Goal: Download file/media

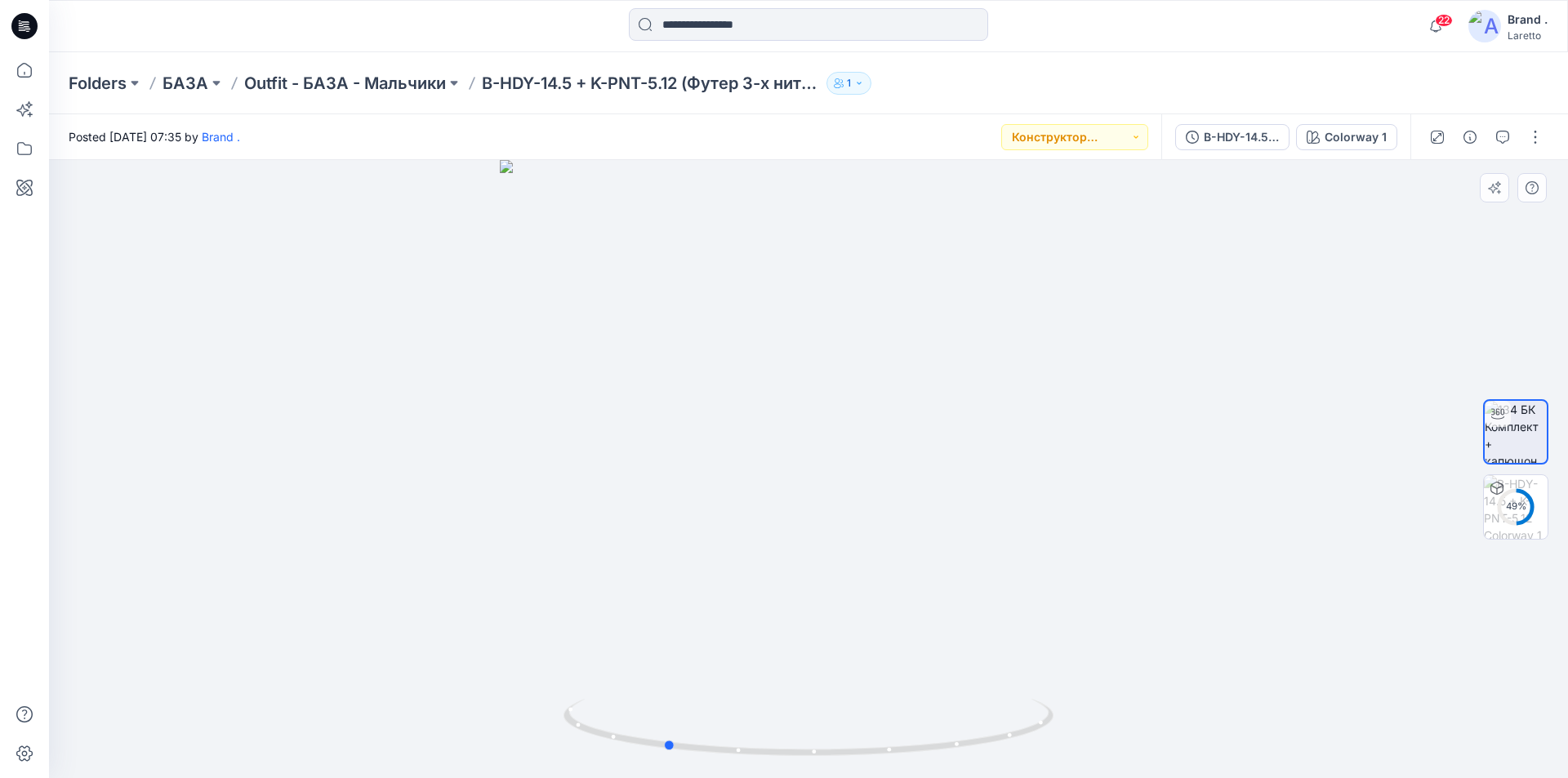
drag, startPoint x: 298, startPoint y: 333, endPoint x: 153, endPoint y: 422, distance: 170.1
click at [153, 422] on div at bounding box center [809, 469] width 1519 height 618
drag, startPoint x: 302, startPoint y: 421, endPoint x: 218, endPoint y: 443, distance: 86.8
click at [218, 443] on div at bounding box center [809, 469] width 1519 height 618
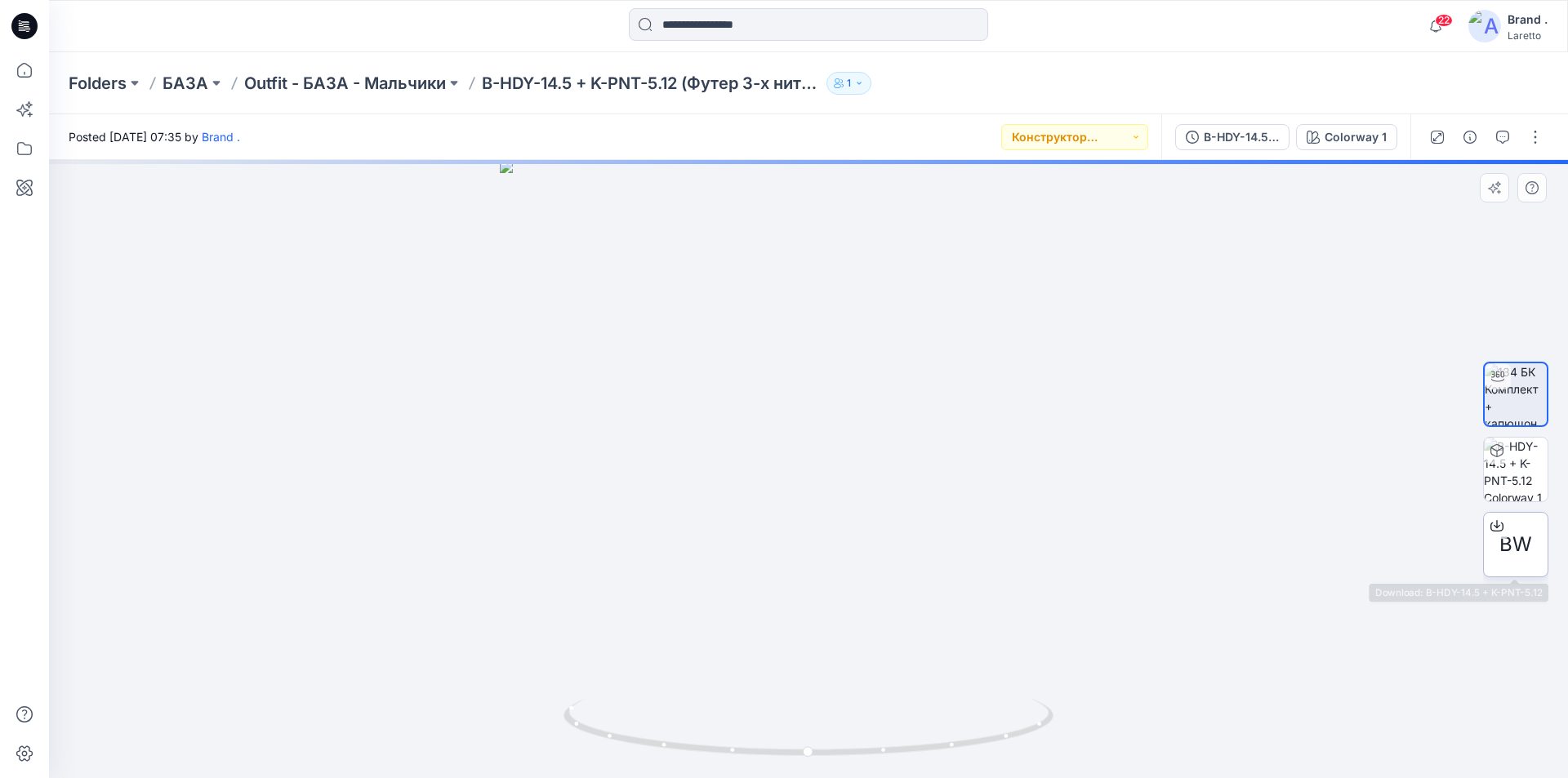
click at [1527, 557] on span "BW" at bounding box center [1515, 544] width 33 height 29
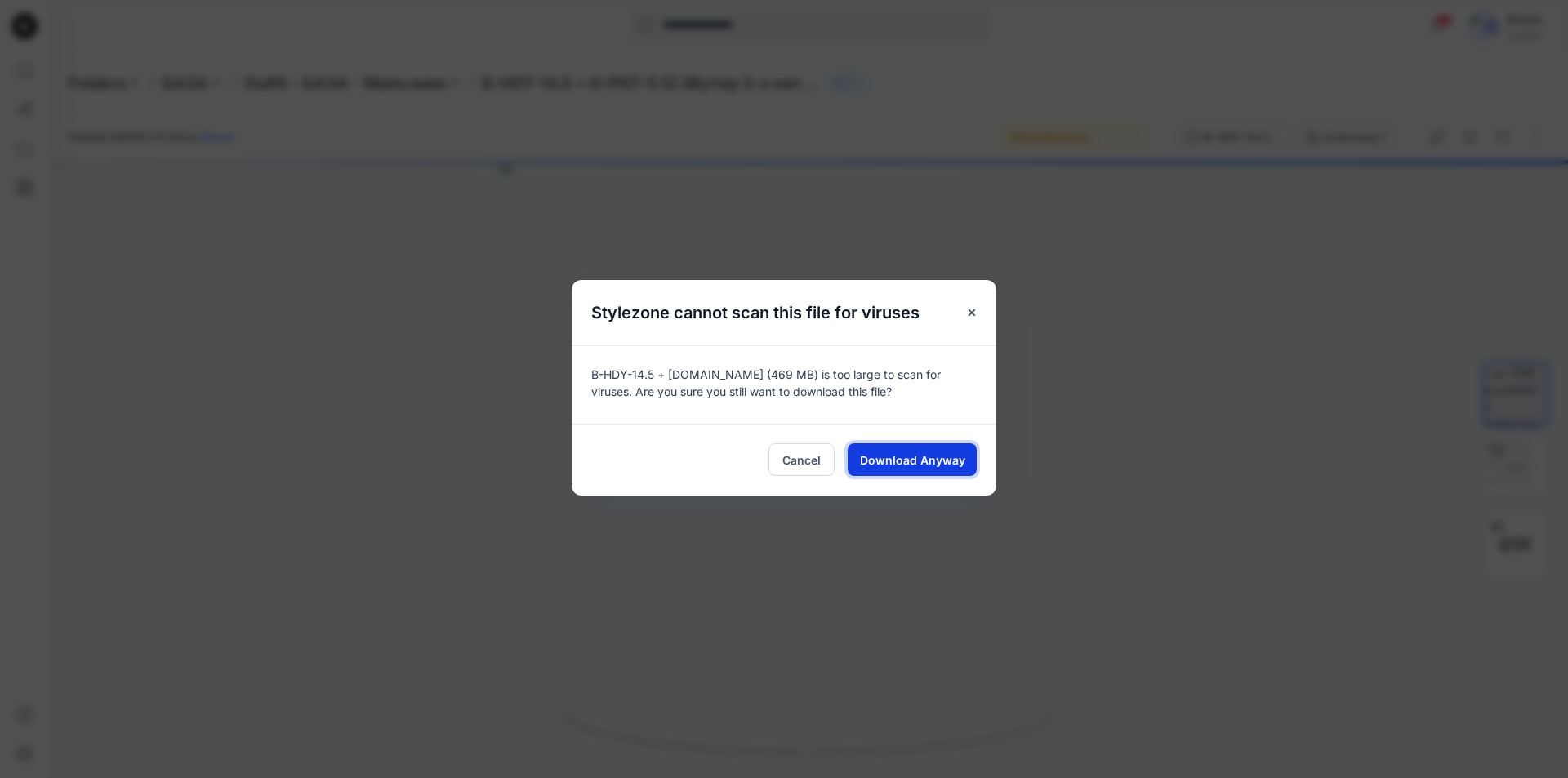
click at [914, 471] on button "Download Anyway" at bounding box center [912, 459] width 129 height 33
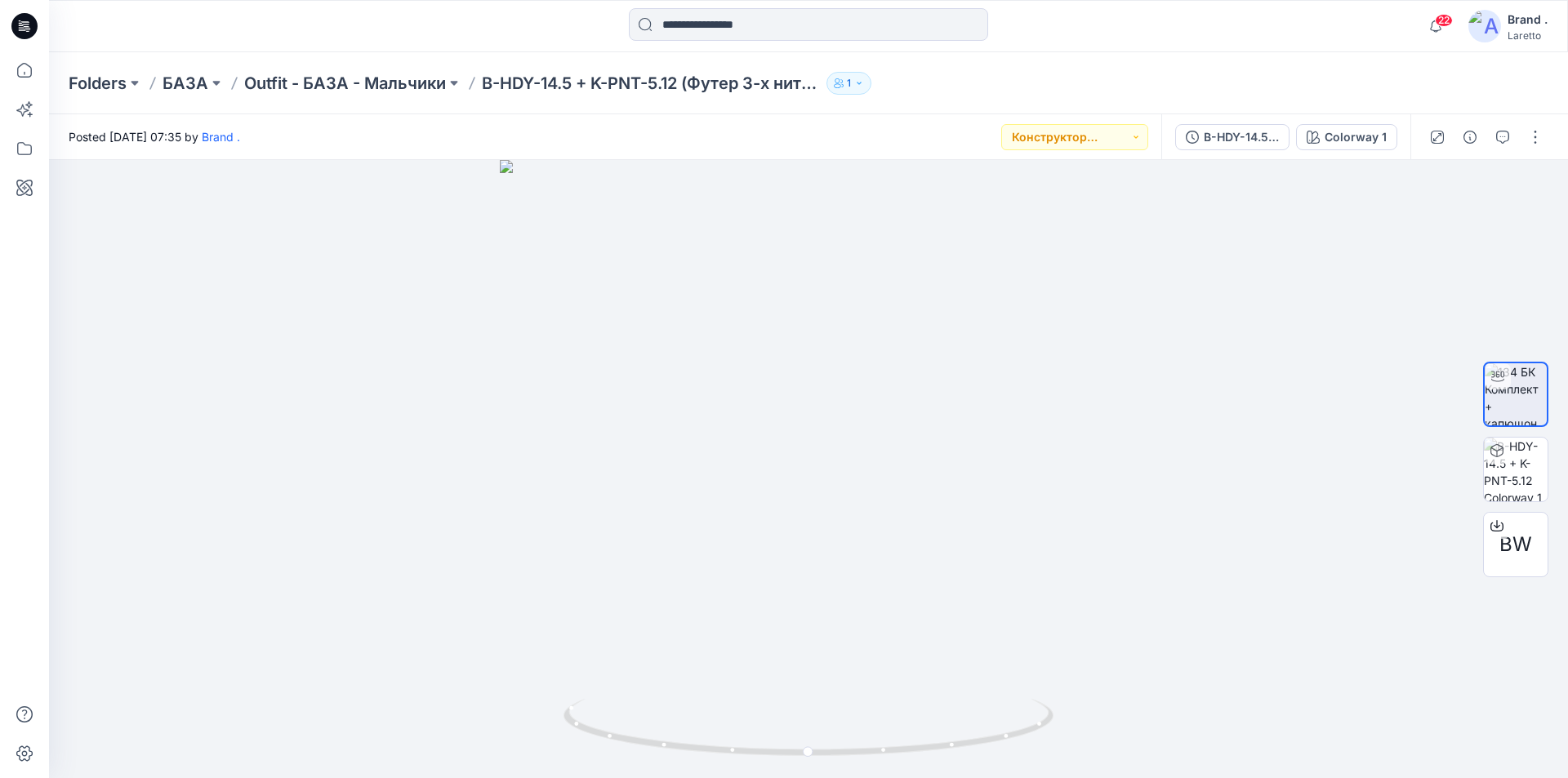
click at [20, 33] on icon at bounding box center [25, 26] width 26 height 26
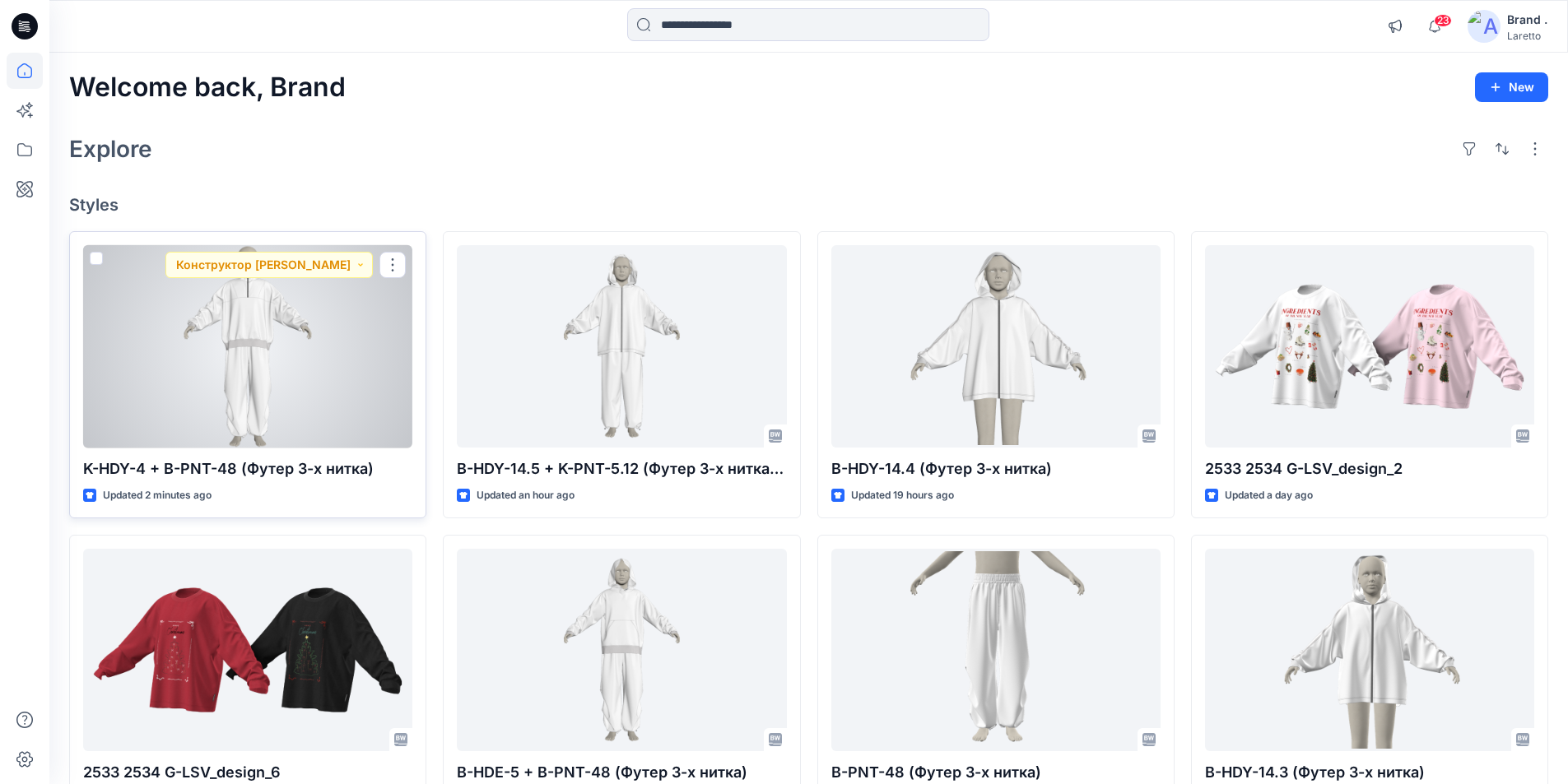
click at [389, 355] on div at bounding box center [247, 346] width 329 height 203
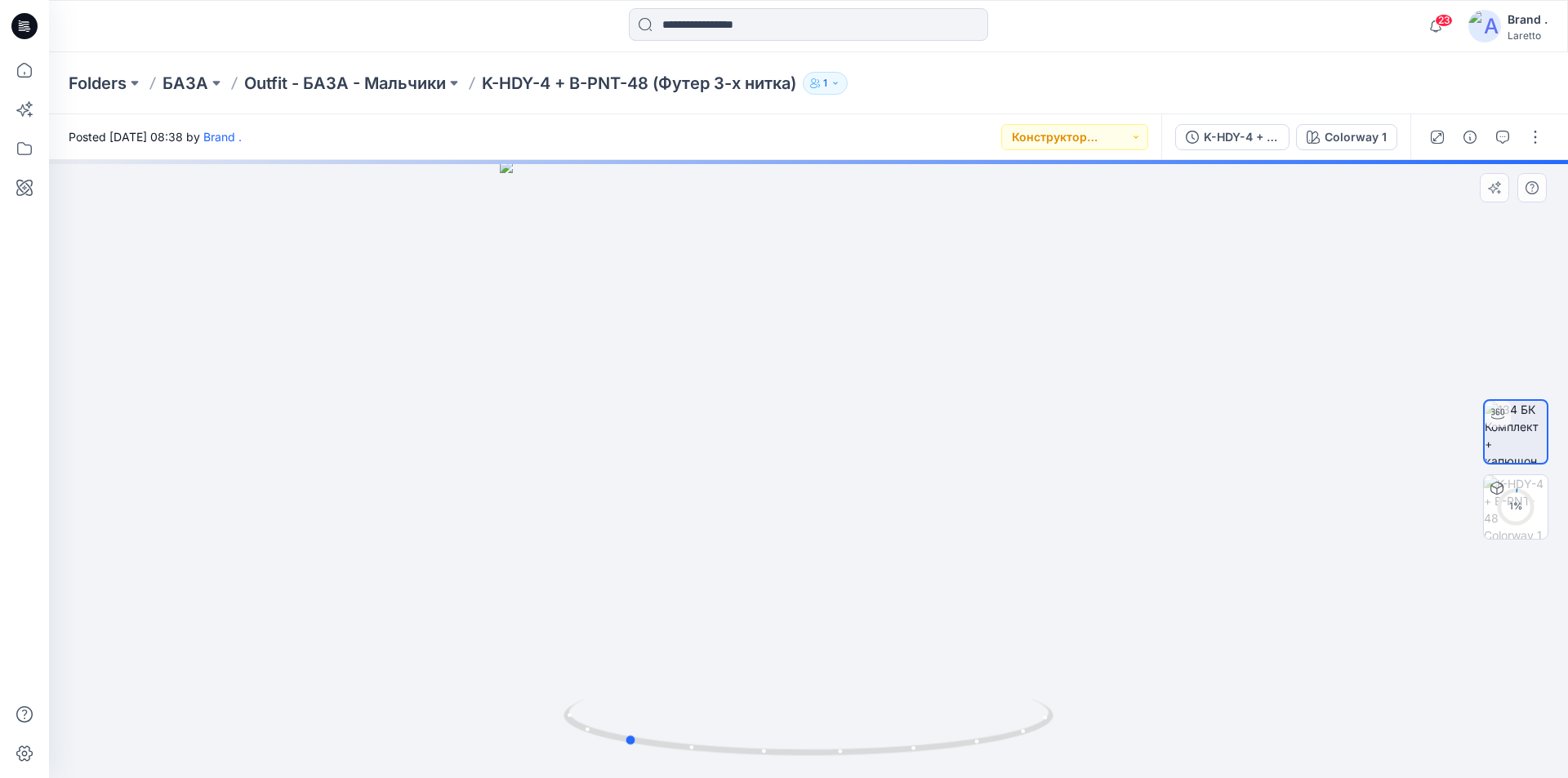
drag, startPoint x: 894, startPoint y: 401, endPoint x: 739, endPoint y: 399, distance: 155.0
click at [739, 399] on div at bounding box center [809, 469] width 1519 height 618
